Goal: Transaction & Acquisition: Book appointment/travel/reservation

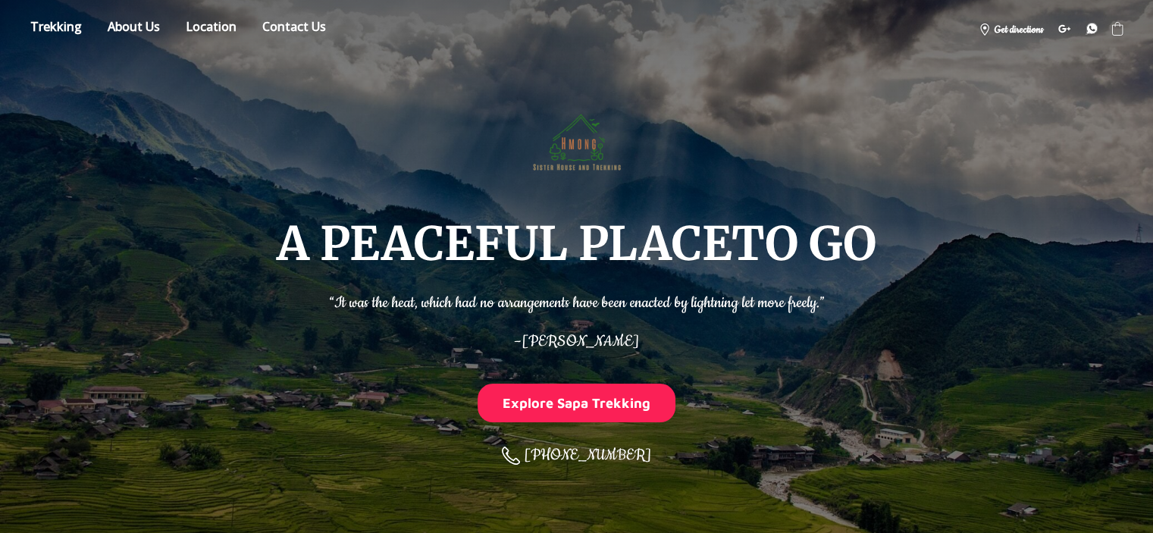
click at [68, 27] on link "Store" at bounding box center [56, 29] width 74 height 27
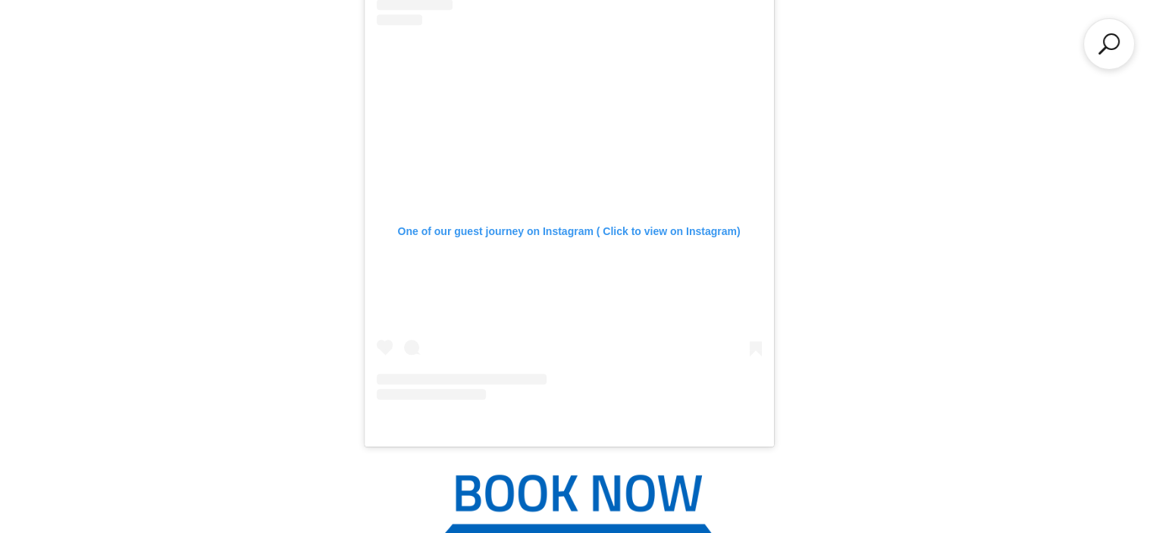
scroll to position [1749, 0]
click at [525, 224] on div "One of our guest journey on Instagram ( Click to view on Instagram)" at bounding box center [569, 231] width 385 height 14
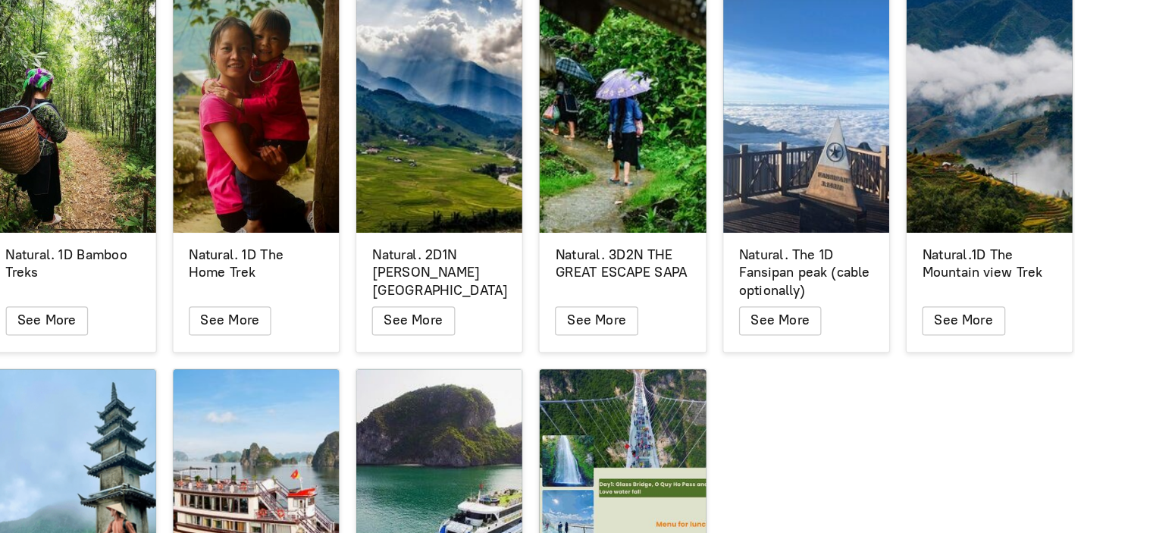
scroll to position [2572, 0]
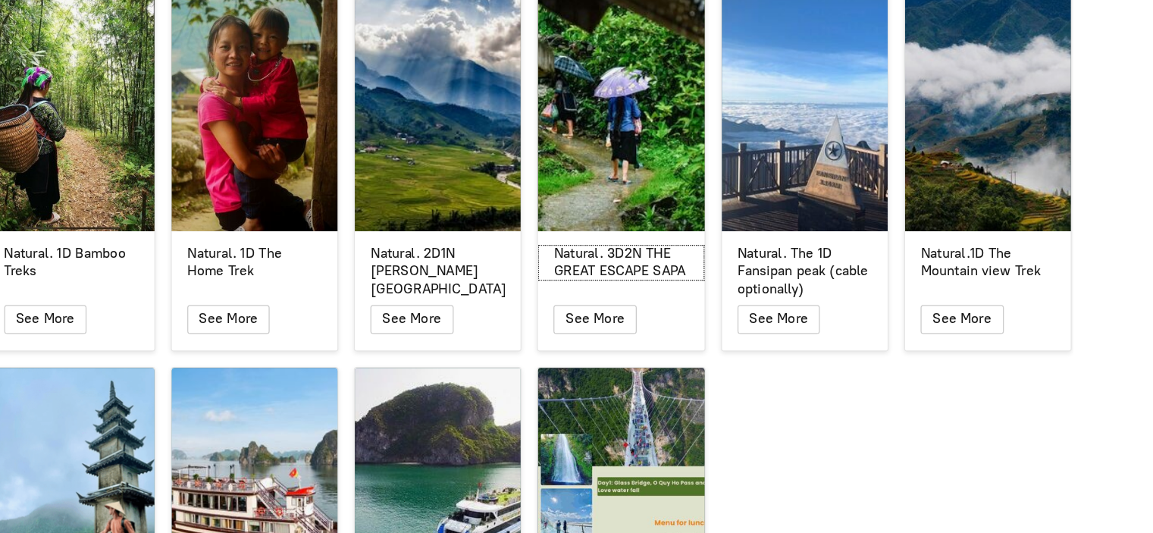
drag, startPoint x: 623, startPoint y: 316, endPoint x: 600, endPoint y: 261, distance: 59.8
click at [600, 274] on div "Natural. 3D2N THE GREAT ESCAPE SAPA" at bounding box center [647, 287] width 105 height 27
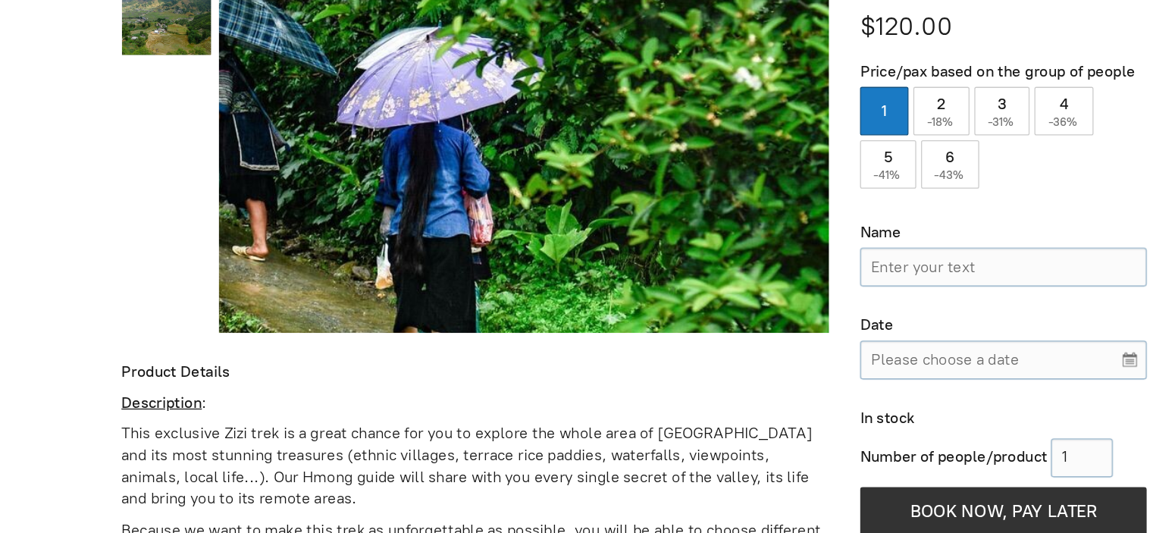
scroll to position [532, 0]
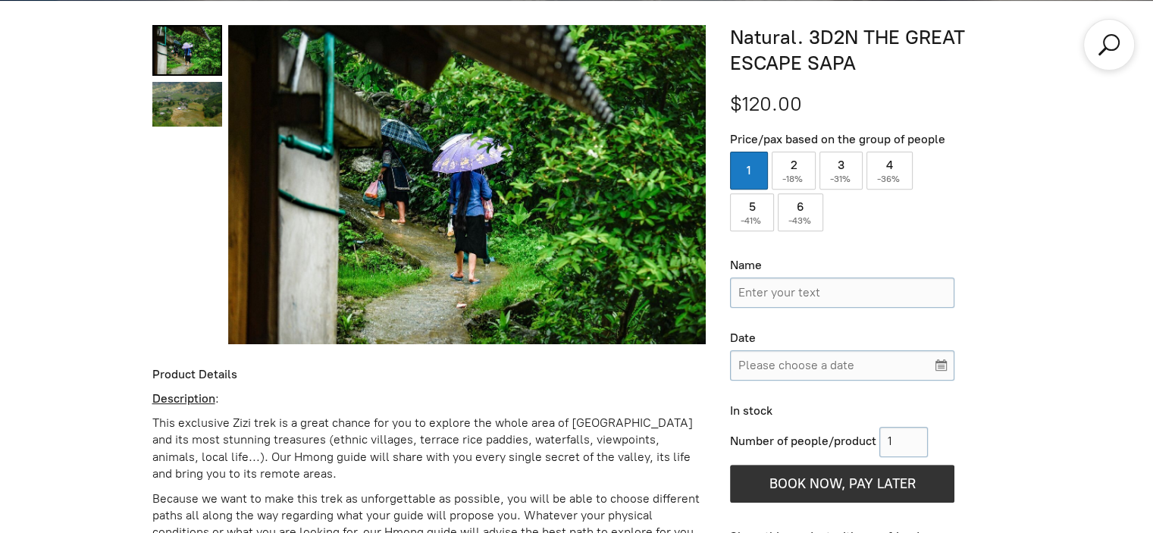
click at [798, 180] on span "-18%" at bounding box center [793, 179] width 23 height 11
click at [798, 180] on input "2 ( -18% )" at bounding box center [794, 171] width 44 height 38
radio input "true"
click at [752, 158] on label "1" at bounding box center [749, 171] width 38 height 38
click at [752, 158] on input "1" at bounding box center [749, 171] width 38 height 38
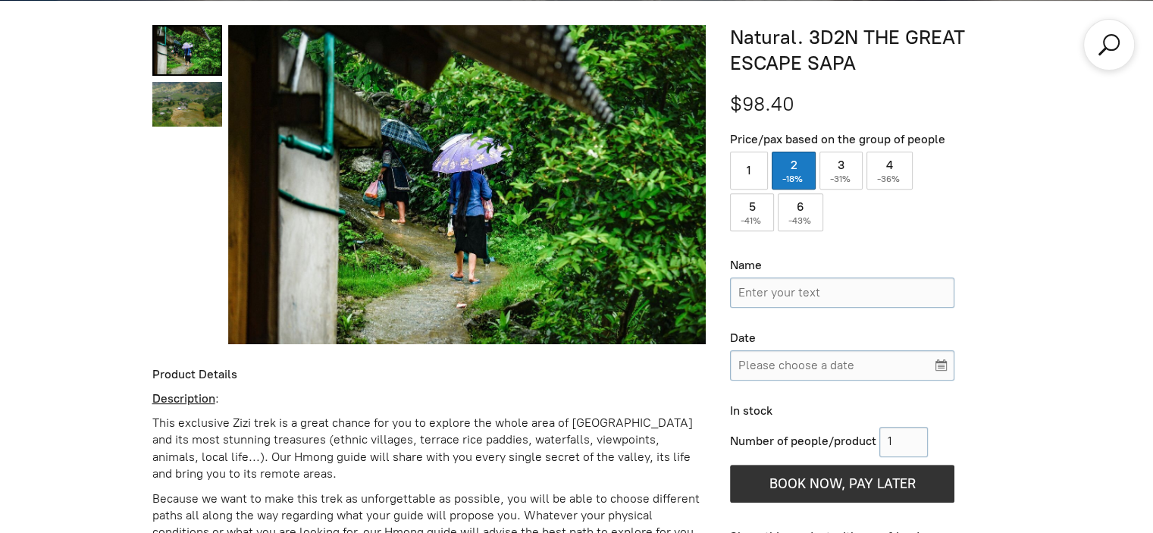
radio input "true"
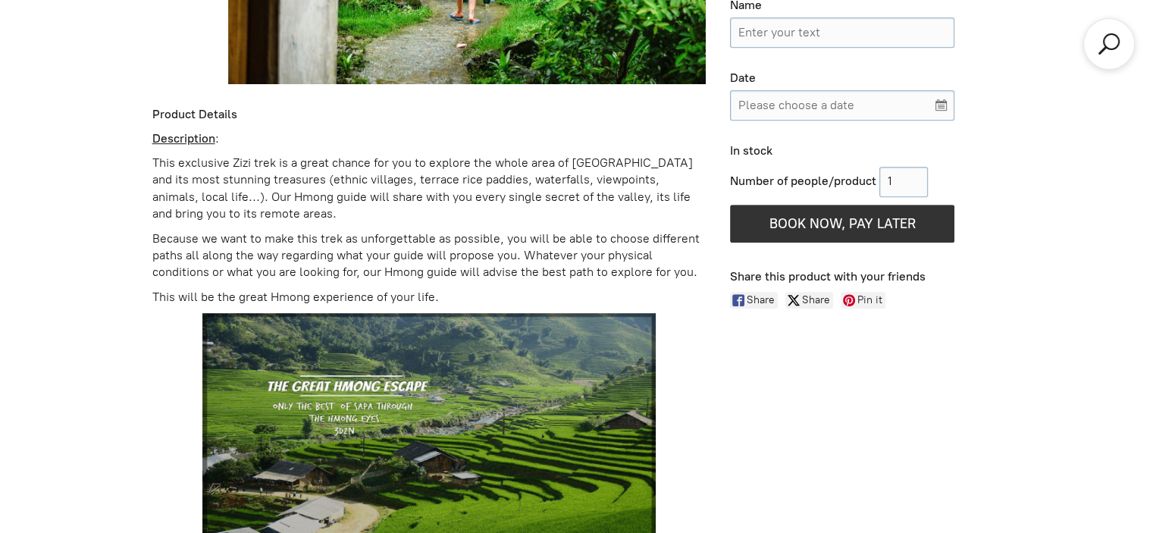
scroll to position [795, 0]
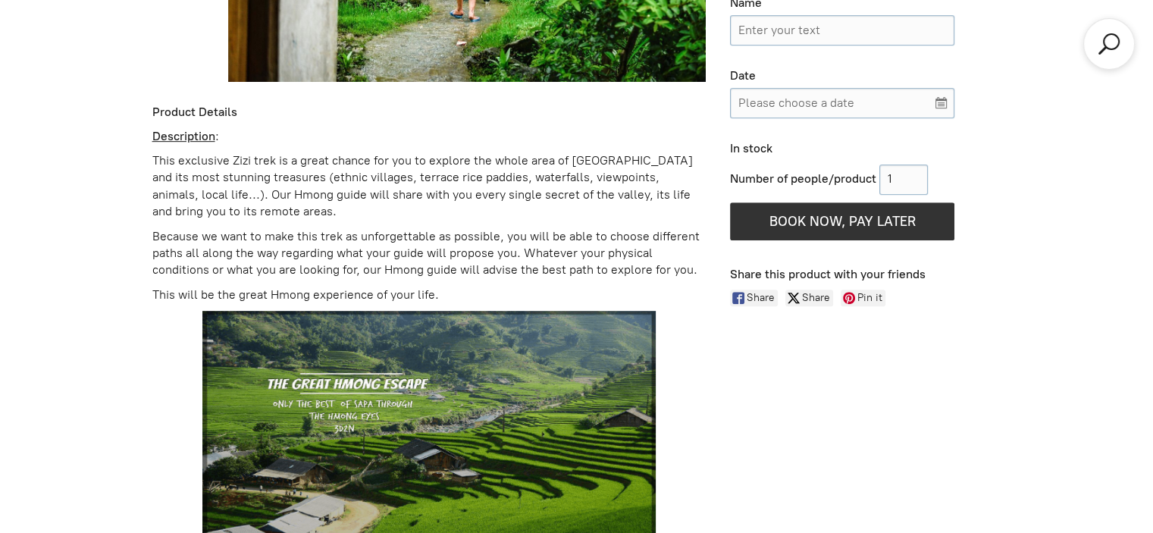
click at [477, 211] on p "This exclusive Zizi trek is a great chance for you to explore the whole area of…" at bounding box center [429, 186] width 554 height 68
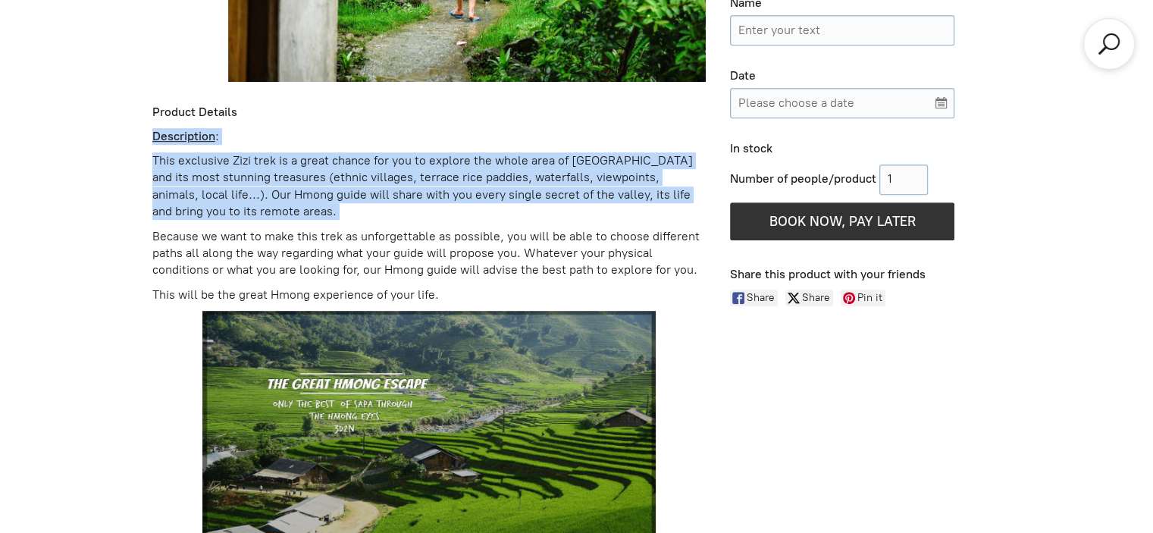
drag, startPoint x: 477, startPoint y: 211, endPoint x: 475, endPoint y: 119, distance: 91.7
click at [467, 156] on p "This exclusive Zizi trek is a great chance for you to explore the whole area of…" at bounding box center [429, 186] width 554 height 68
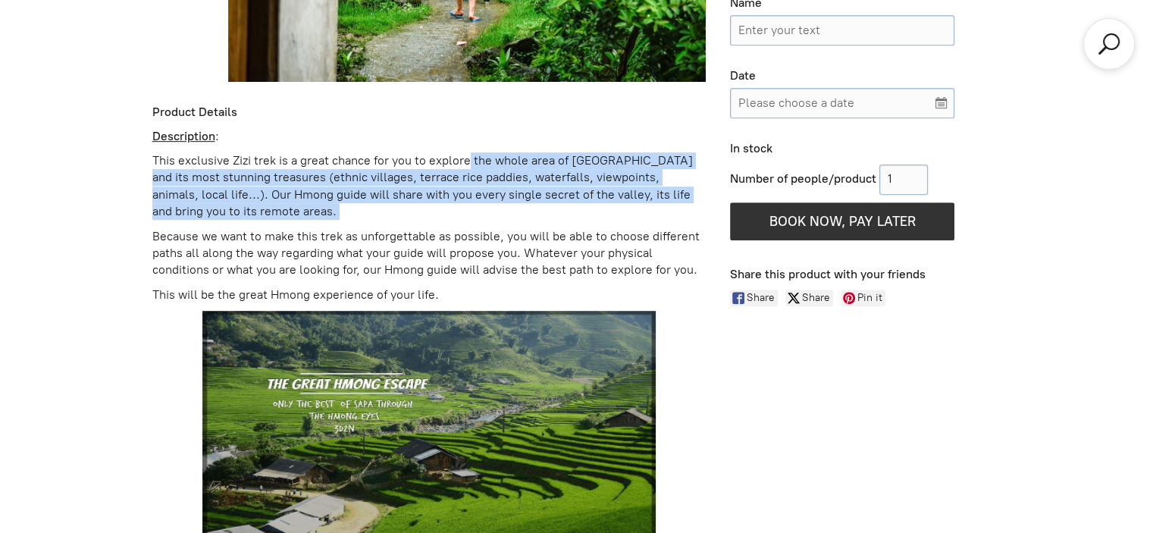
drag, startPoint x: 467, startPoint y: 156, endPoint x: 475, endPoint y: 206, distance: 50.6
click at [475, 206] on p "This exclusive Zizi trek is a great chance for you to explore the whole area of…" at bounding box center [429, 186] width 554 height 68
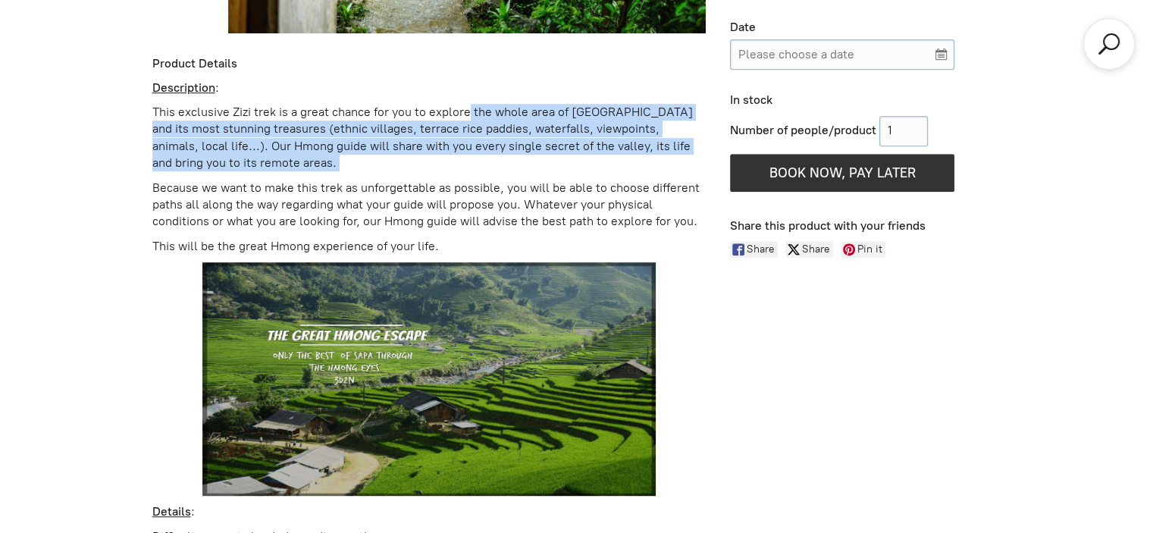
scroll to position [849, 0]
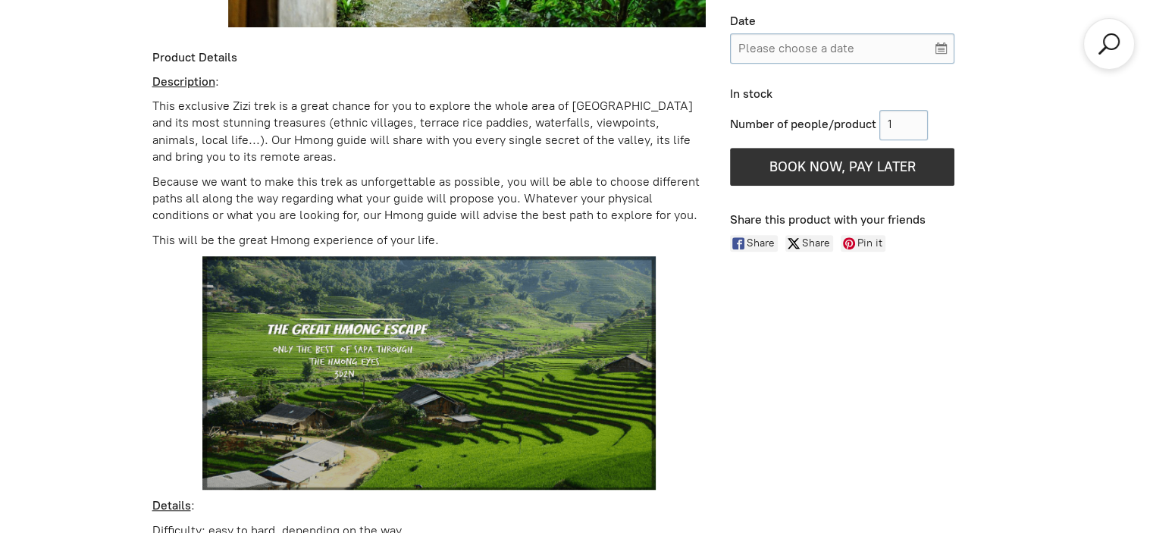
click at [475, 206] on p "Because we want to make this trek as unforgettable as possible, you will be abl…" at bounding box center [429, 199] width 554 height 51
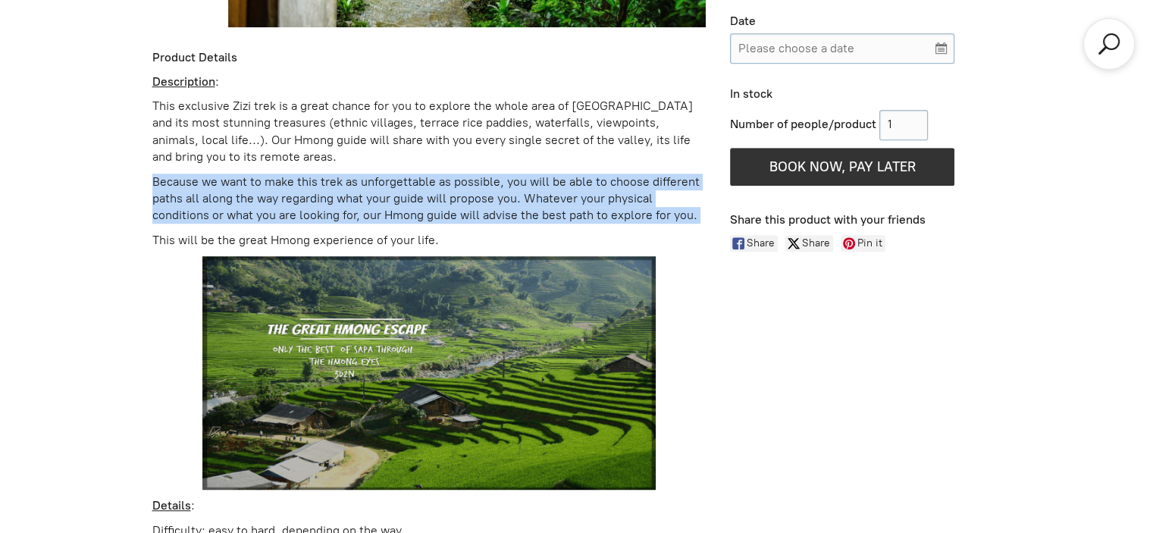
drag, startPoint x: 475, startPoint y: 206, endPoint x: 475, endPoint y: 191, distance: 15.2
click at [475, 191] on p "Because we want to make this trek as unforgettable as possible, you will be abl…" at bounding box center [429, 199] width 554 height 51
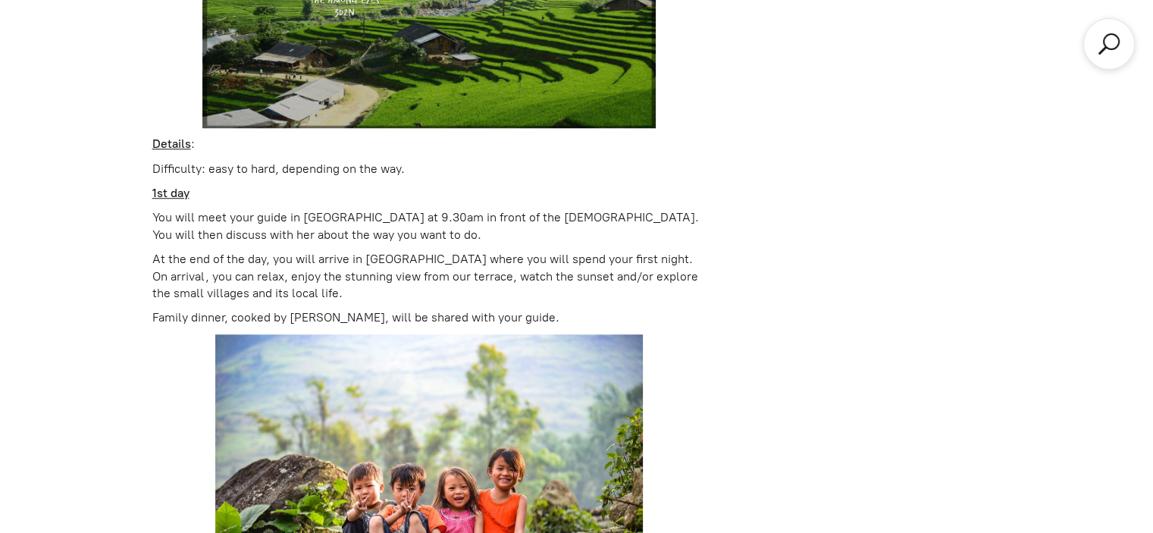
scroll to position [1213, 0]
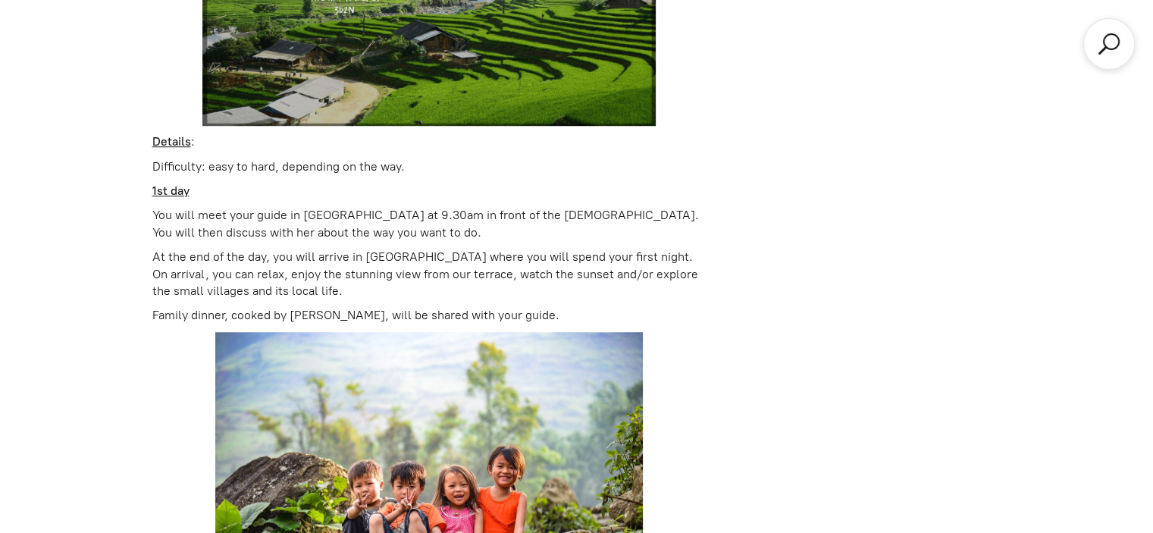
click at [475, 191] on p "1st day" at bounding box center [429, 191] width 554 height 17
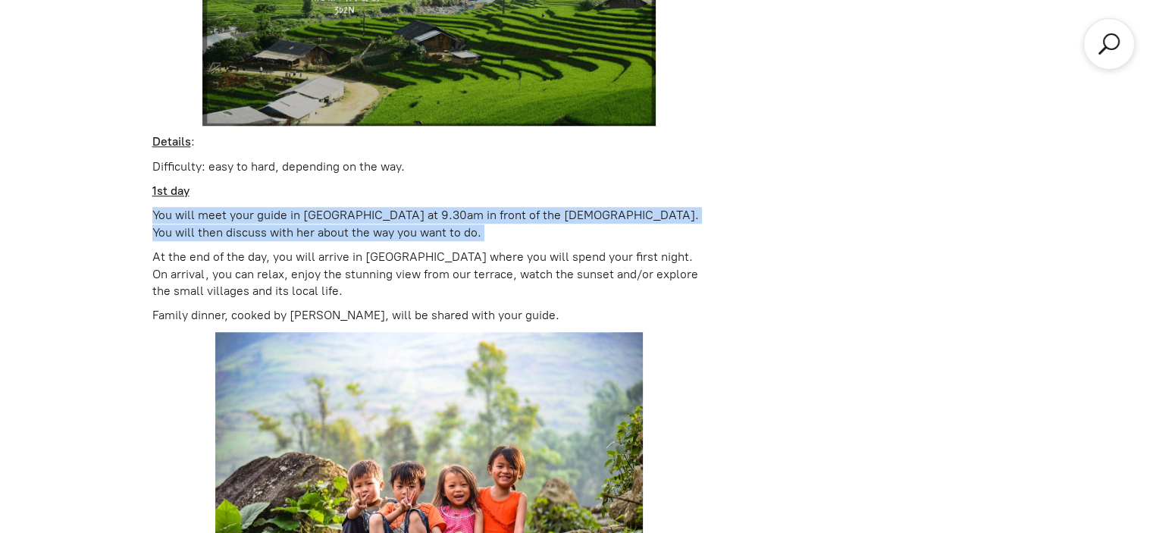
drag, startPoint x: 475, startPoint y: 191, endPoint x: 484, endPoint y: 236, distance: 45.8
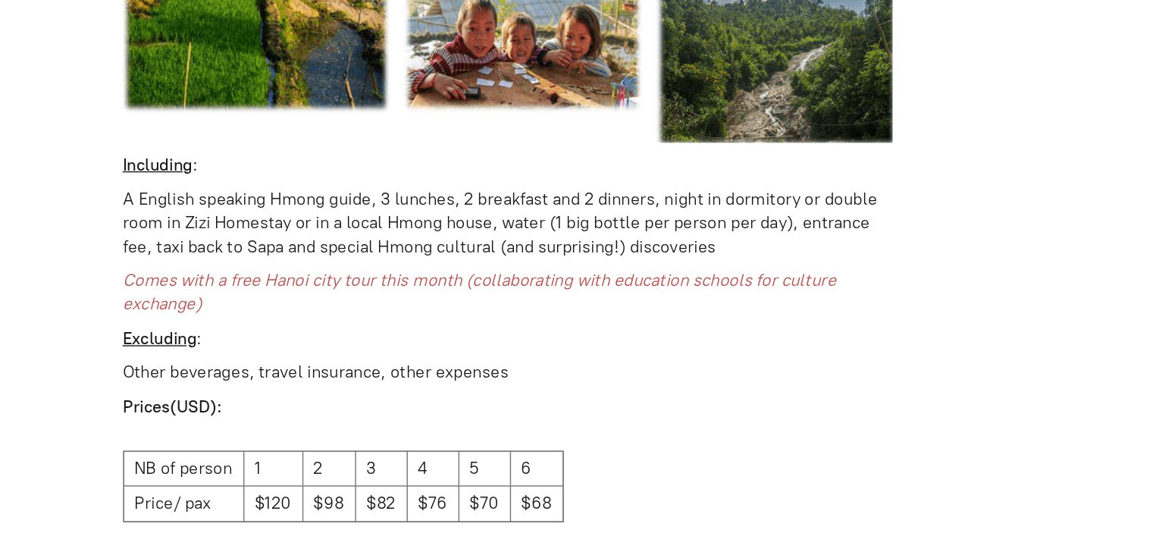
scroll to position [3261, 0]
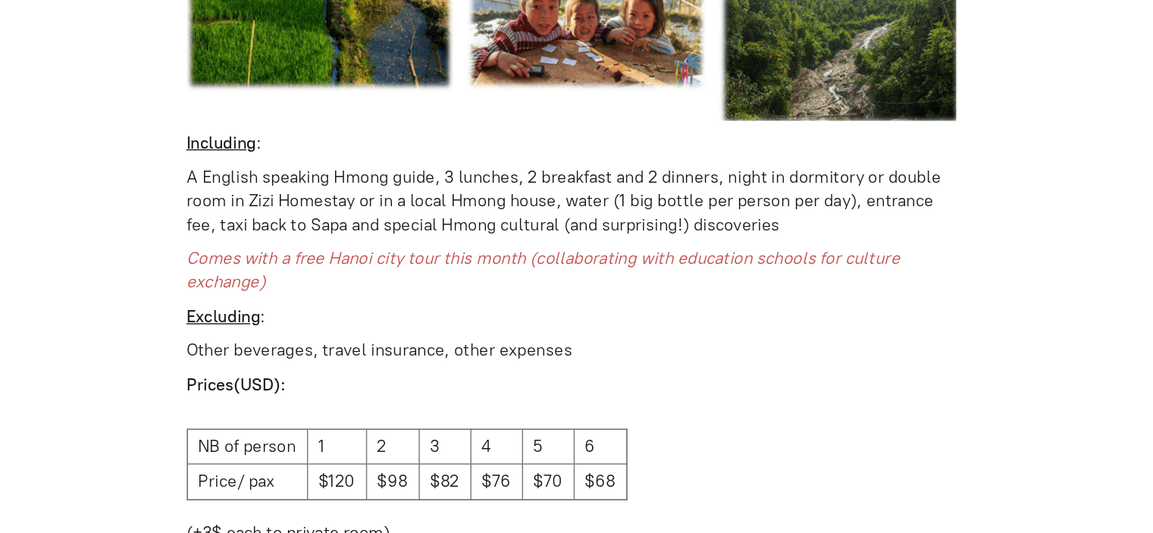
click at [270, 223] on p "A English speaking Hmong guide, 3 lunches, 2 breakfast and 2 dinners, night in …" at bounding box center [429, 243] width 554 height 51
drag, startPoint x: 270, startPoint y: 223, endPoint x: 277, endPoint y: 234, distance: 13.0
click at [277, 234] on p "A English speaking Hmong guide, 3 lunches, 2 breakfast and 2 dinners, night in …" at bounding box center [429, 243] width 554 height 51
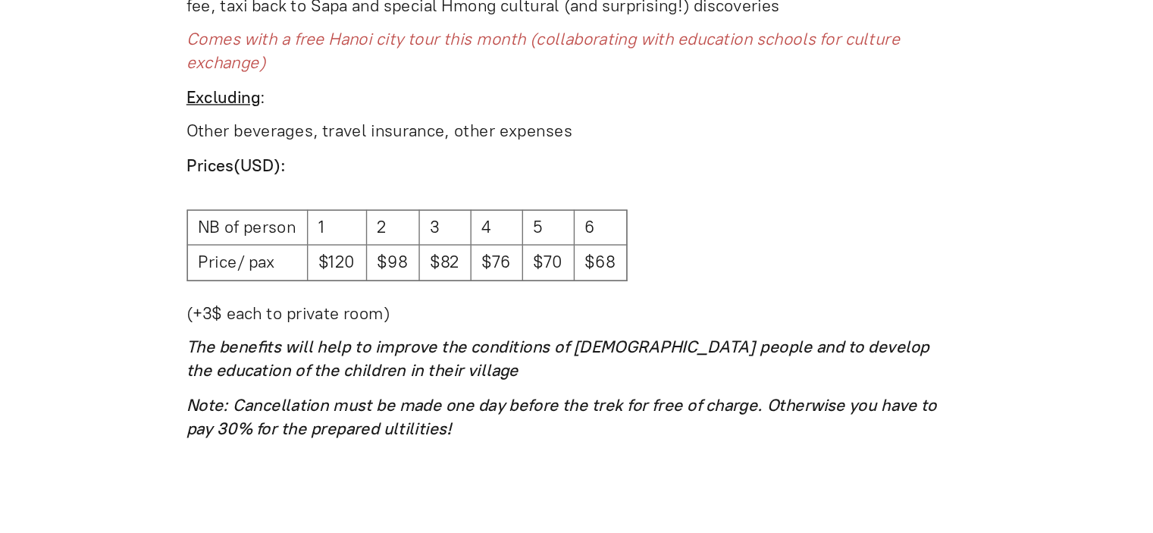
scroll to position [3369, 0]
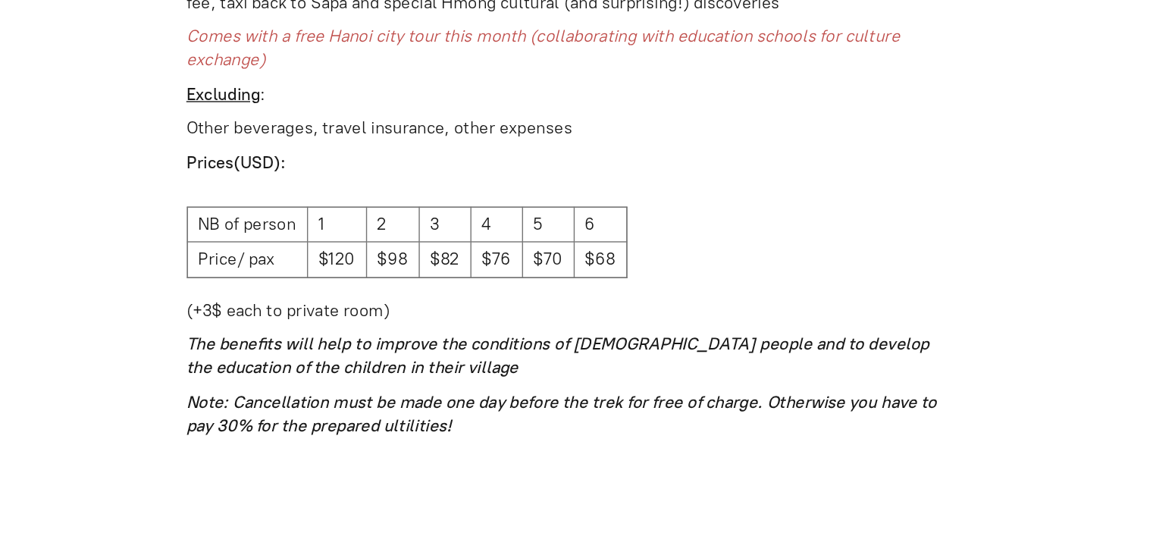
click at [268, 324] on td "$120" at bounding box center [260, 336] width 42 height 25
drag, startPoint x: 268, startPoint y: 314, endPoint x: 267, endPoint y: 289, distance: 25.0
click at [267, 298] on tbody "NB of person 1 2 3 4 5 6 Price/ pax $120 $98 $82 $76 $70 $68" at bounding box center [310, 323] width 316 height 51
click at [267, 298] on td "1" at bounding box center [260, 310] width 42 height 25
drag, startPoint x: 267, startPoint y: 289, endPoint x: 256, endPoint y: 308, distance: 21.7
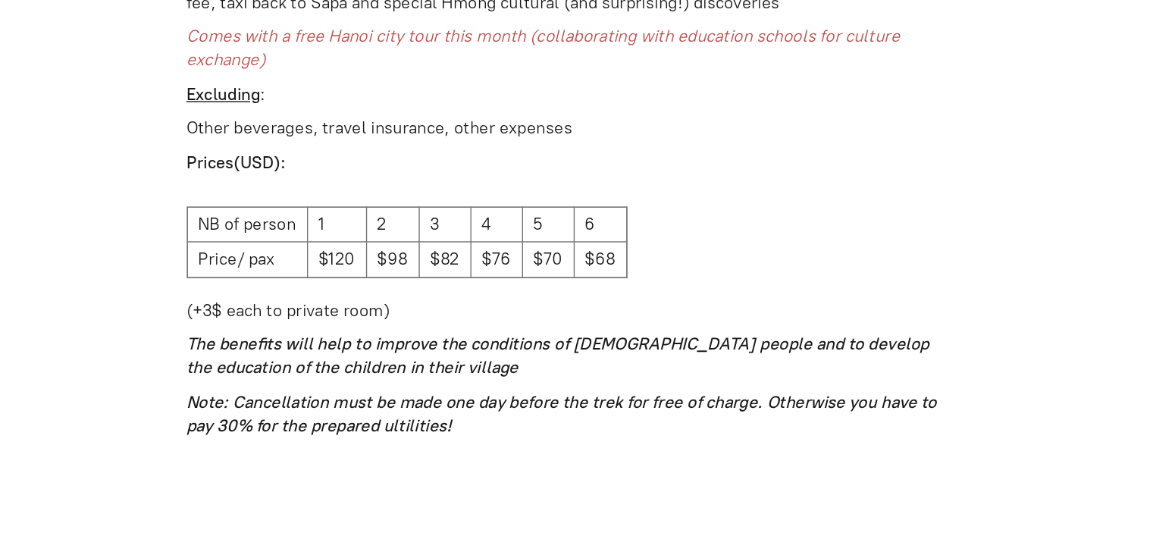
click at [256, 308] on tbody "NB of person 1 2 3 4 5 6 Price/ pax $120 $98 $82 $76 $70 $68" at bounding box center [310, 323] width 316 height 51
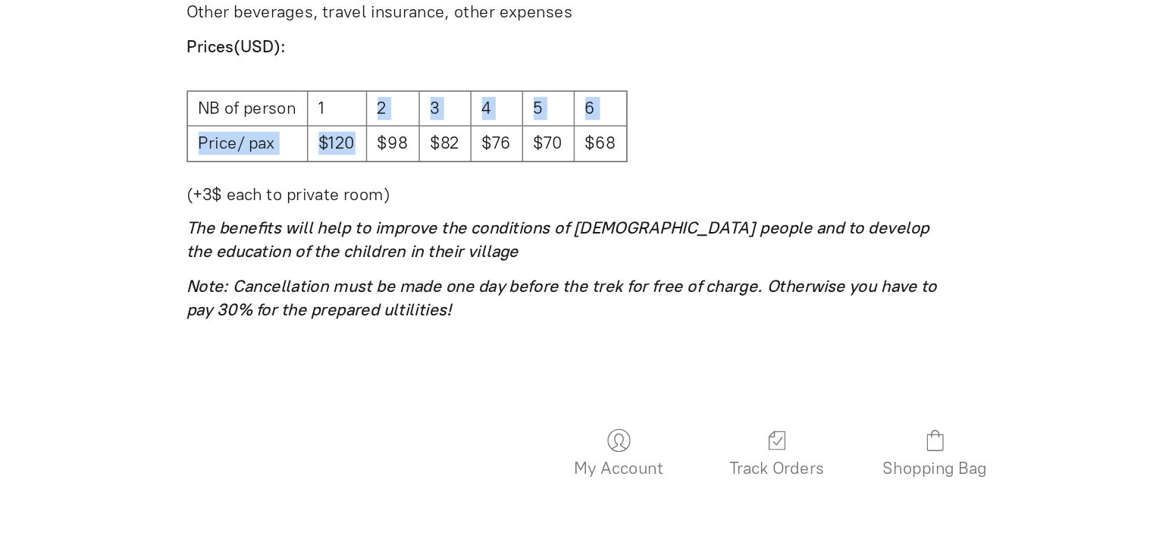
scroll to position [3455, 0]
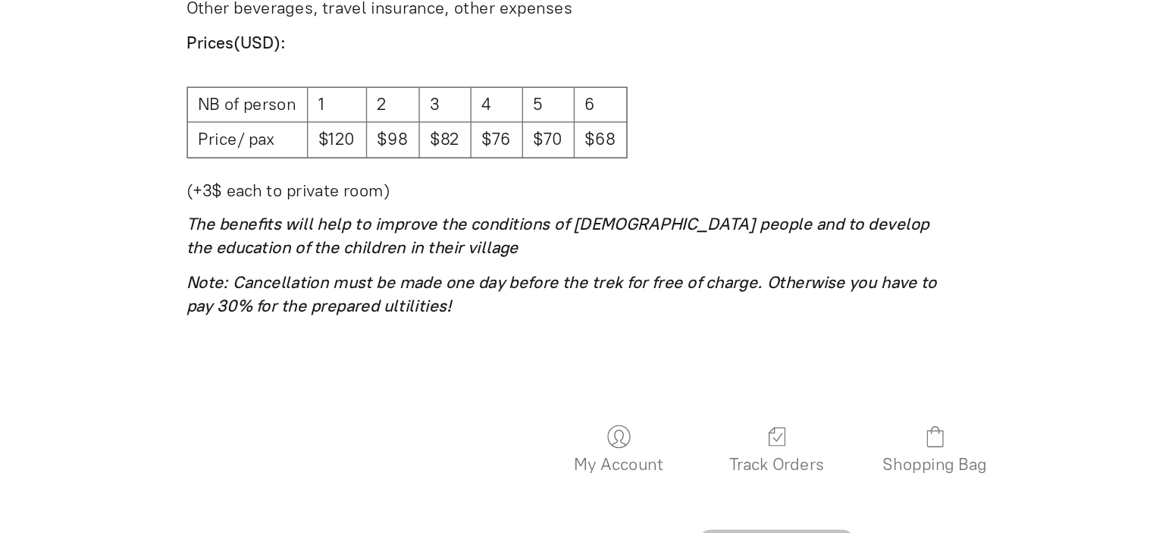
click at [256, 308] on icon "The benefits will help to improve the conditions of [DEMOGRAPHIC_DATA] people a…" at bounding box center [419, 319] width 534 height 31
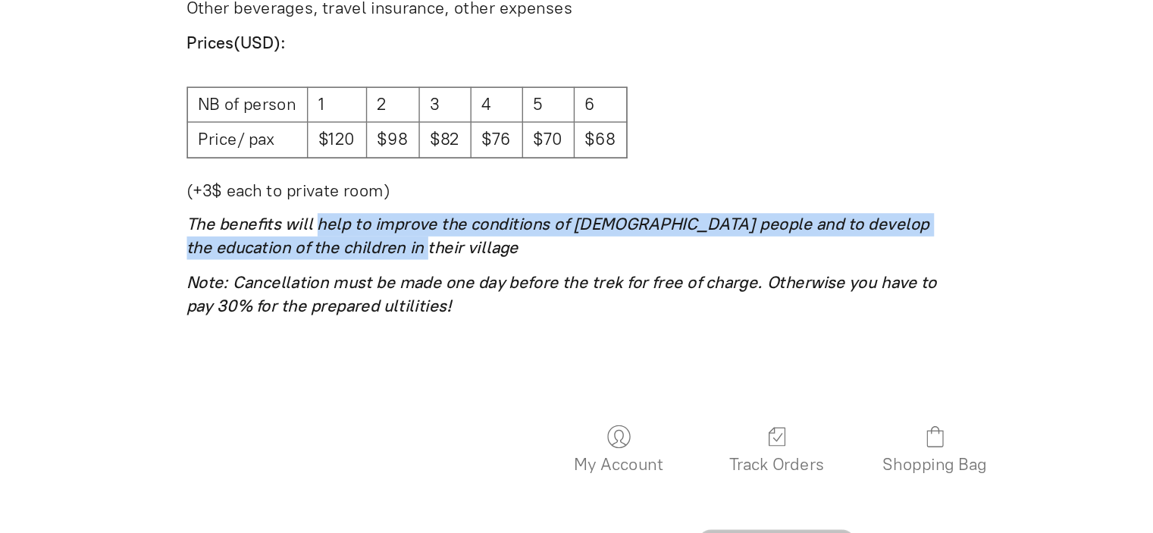
drag, startPoint x: 256, startPoint y: 308, endPoint x: 255, endPoint y: 293, distance: 15.2
click at [255, 304] on icon "The benefits will help to improve the conditions of [DEMOGRAPHIC_DATA] people a…" at bounding box center [419, 319] width 534 height 31
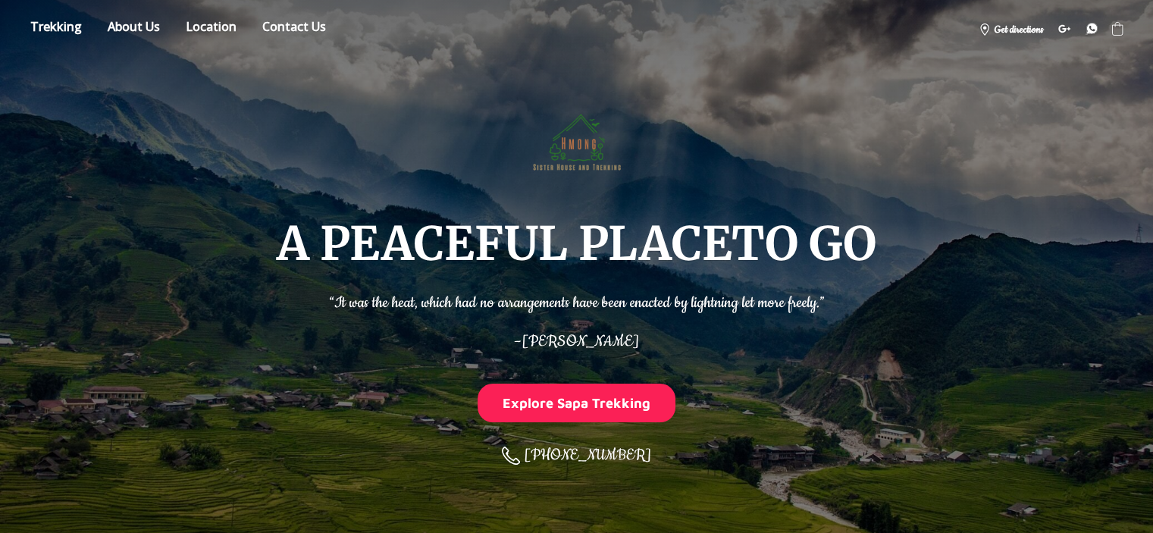
scroll to position [0, 0]
